Goal: Task Accomplishment & Management: Complete application form

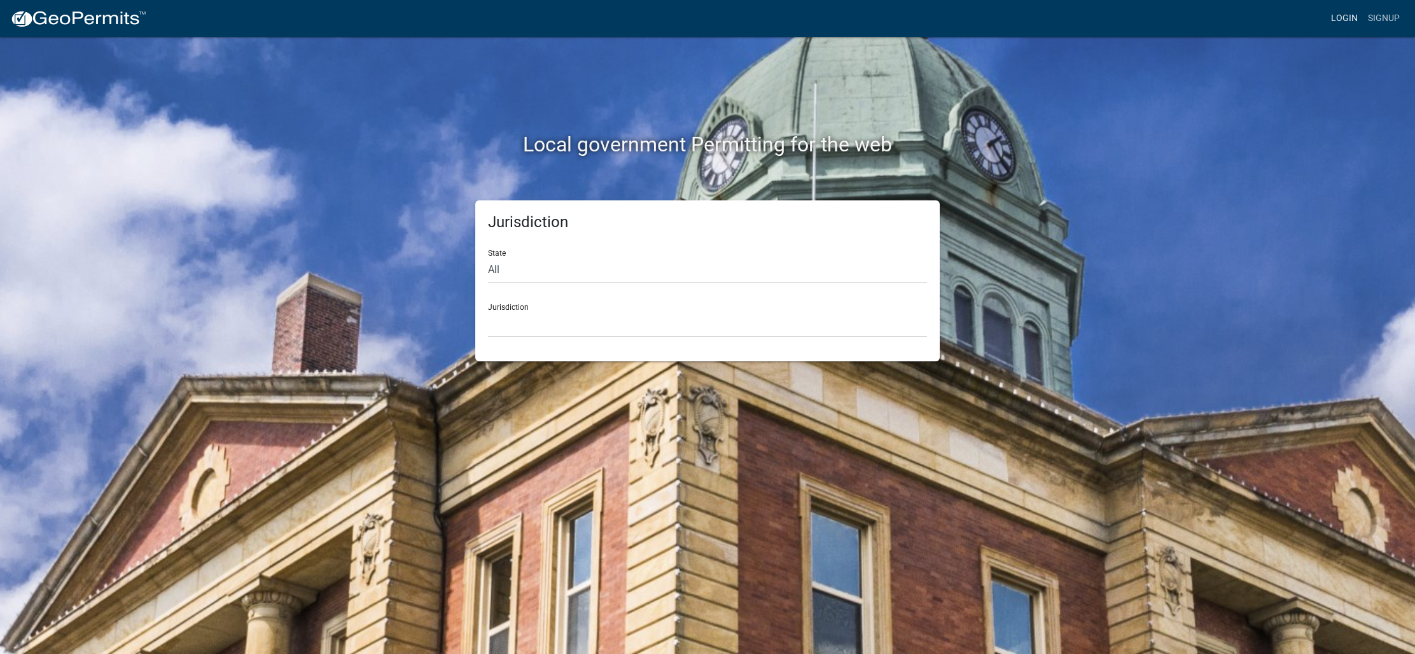
click at [1345, 24] on link "Login" at bounding box center [1344, 18] width 37 height 24
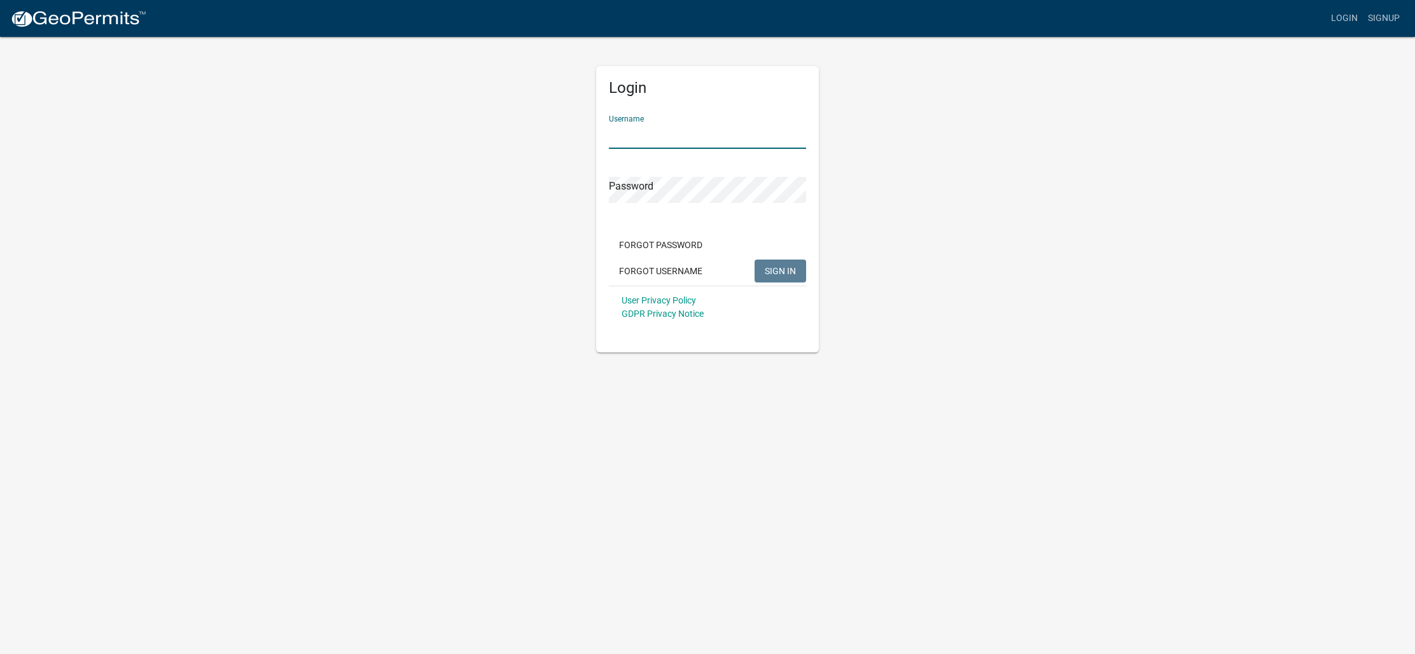
click at [799, 129] on input "Username" at bounding box center [707, 136] width 197 height 26
type input "Miken"
click at [781, 272] on span "SIGN IN" at bounding box center [780, 270] width 31 height 10
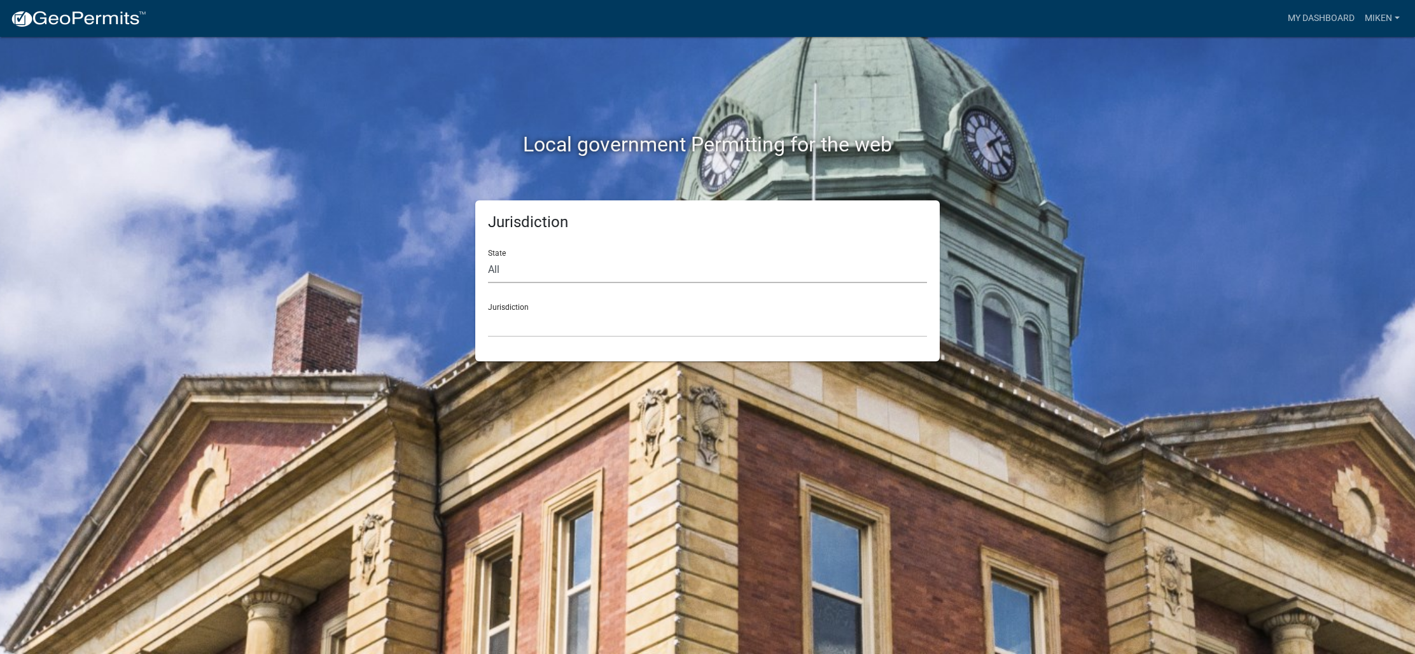
click at [512, 274] on select "All [US_STATE] [US_STATE] [US_STATE] [US_STATE] [US_STATE] [US_STATE] [US_STATE…" at bounding box center [707, 270] width 439 height 26
select select "[US_STATE]"
click at [488, 257] on select "All [US_STATE] [US_STATE] [US_STATE] [US_STATE] [US_STATE] [US_STATE] [US_STATE…" at bounding box center [707, 270] width 439 height 26
click at [520, 330] on select "[GEOGRAPHIC_DATA], [US_STATE] [GEOGRAPHIC_DATA], [US_STATE] [GEOGRAPHIC_DATA], …" at bounding box center [707, 324] width 439 height 26
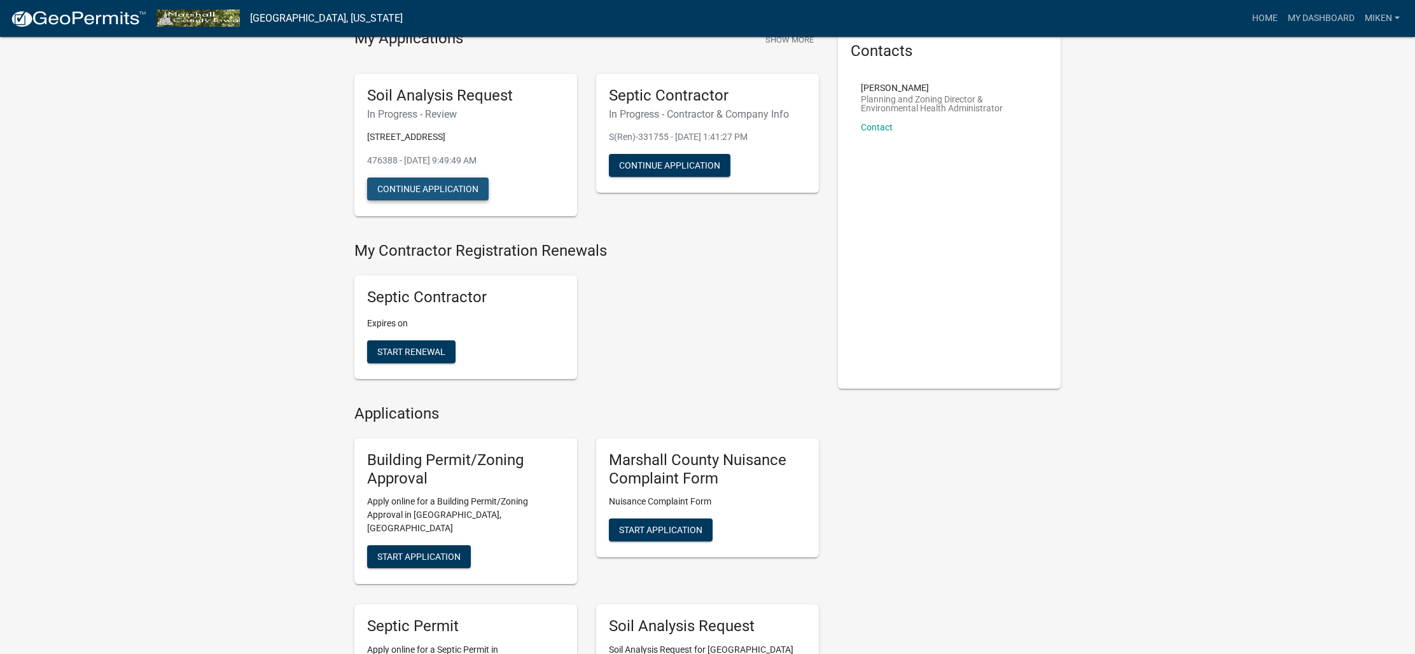
scroll to position [62, 0]
click at [405, 193] on button "Continue Application" at bounding box center [428, 189] width 122 height 23
